Goal: Entertainment & Leisure: Browse casually

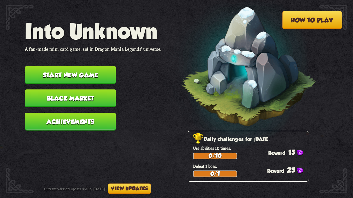
click at [77, 70] on button "Start new game" at bounding box center [70, 75] width 91 height 18
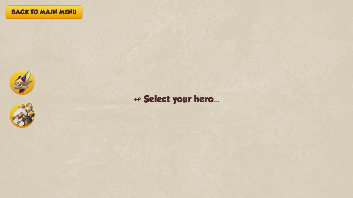
click at [122, 87] on div "Back to main menu ↫ Select your hero... You muster all your courage and set out…" at bounding box center [176, 99] width 353 height 198
click at [61, 8] on button "Back to main menu" at bounding box center [44, 11] width 77 height 13
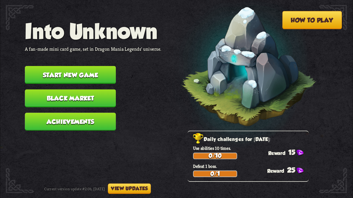
click at [81, 73] on button "Start new game" at bounding box center [70, 75] width 91 height 18
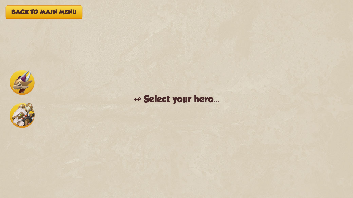
click at [14, 121] on img at bounding box center [22, 115] width 25 height 25
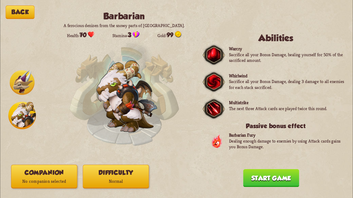
click at [253, 167] on button "Start game" at bounding box center [271, 179] width 56 height 18
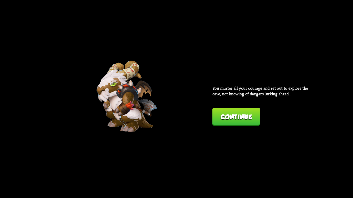
click at [219, 122] on button "Continue" at bounding box center [236, 117] width 48 height 18
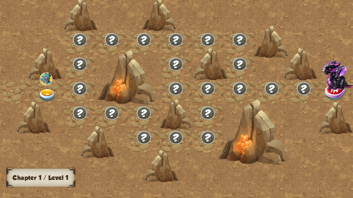
click at [48, 91] on img at bounding box center [48, 95] width 18 height 13
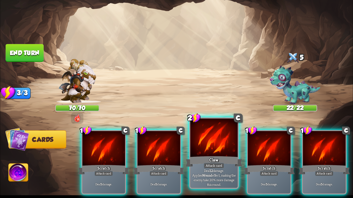
click at [207, 159] on div "Claw" at bounding box center [214, 162] width 57 height 13
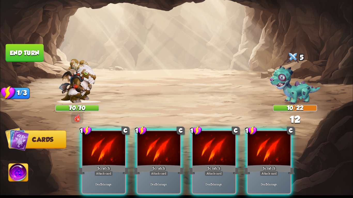
click at [207, 164] on div "Scratch" at bounding box center [213, 169] width 51 height 11
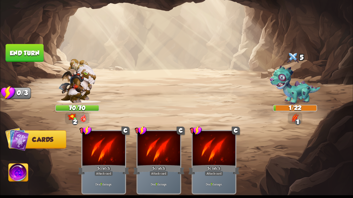
click at [12, 167] on img at bounding box center [19, 174] width 20 height 20
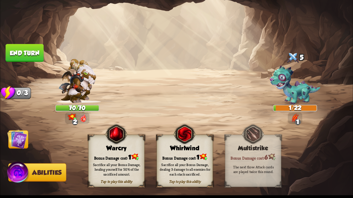
drag, startPoint x: 102, startPoint y: 159, endPoint x: 189, endPoint y: 153, distance: 88.0
click at [189, 153] on div "Tap to play this ability Warcry Bonus Damage cost: 1 Sacrifice all your Bonus D…" at bounding box center [184, 161] width 193 height 52
click at [189, 153] on div "Bonus Damage cost: 1" at bounding box center [185, 157] width 56 height 8
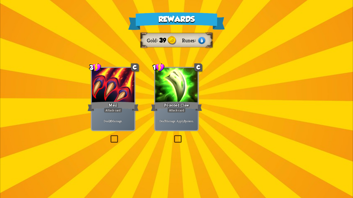
click at [163, 101] on img at bounding box center [179, 94] width 40 height 30
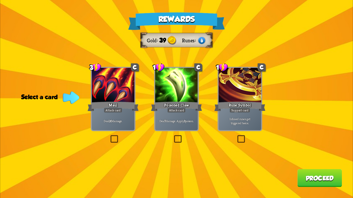
click at [181, 124] on div "Deal 7 damage. Apply 3 poison." at bounding box center [176, 121] width 43 height 19
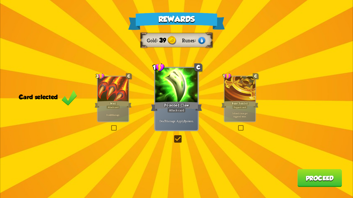
click at [302, 167] on button "Proceed" at bounding box center [319, 179] width 44 height 18
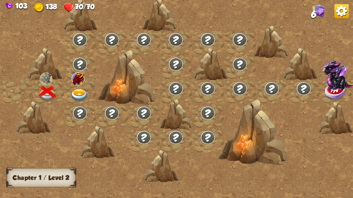
click at [80, 92] on img at bounding box center [80, 95] width 18 height 13
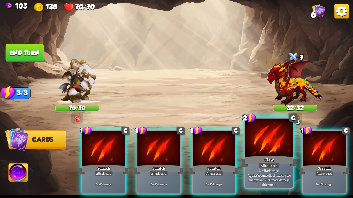
click at [258, 141] on div at bounding box center [269, 139] width 47 height 40
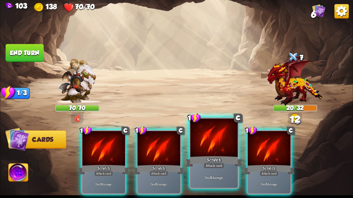
click at [221, 147] on div at bounding box center [213, 139] width 47 height 40
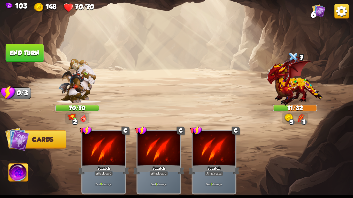
click at [21, 56] on button "End turn" at bounding box center [25, 53] width 38 height 18
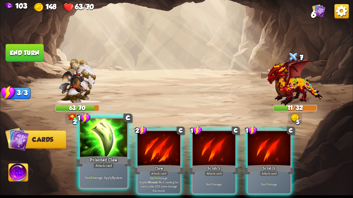
click at [103, 166] on div "Attack card" at bounding box center [103, 166] width 21 height 6
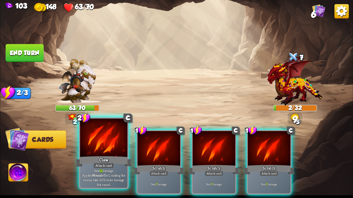
click at [104, 166] on div "Attack card" at bounding box center [103, 166] width 21 height 6
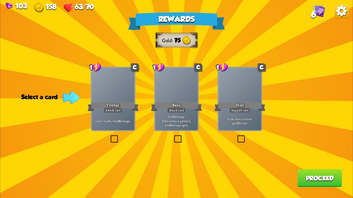
click at [174, 98] on div at bounding box center [176, 86] width 43 height 36
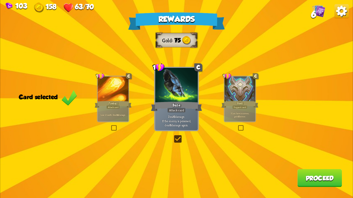
click at [319, 167] on button "Proceed" at bounding box center [319, 179] width 44 height 18
